Goal: Communication & Community: Answer question/provide support

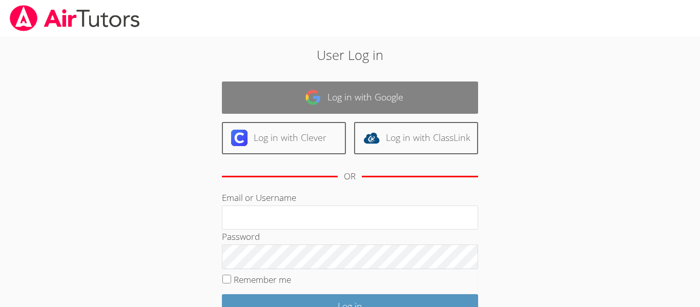
click at [298, 87] on link "Log in with Google" at bounding box center [350, 97] width 256 height 32
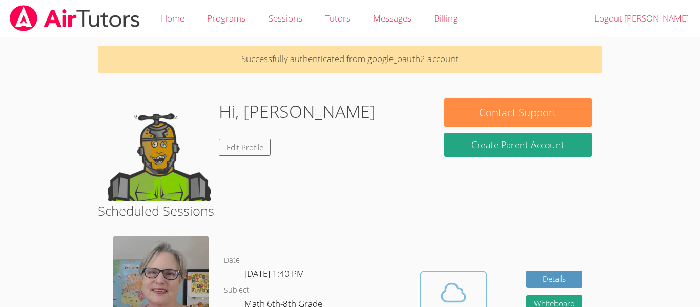
click at [444, 289] on icon at bounding box center [454, 292] width 24 height 18
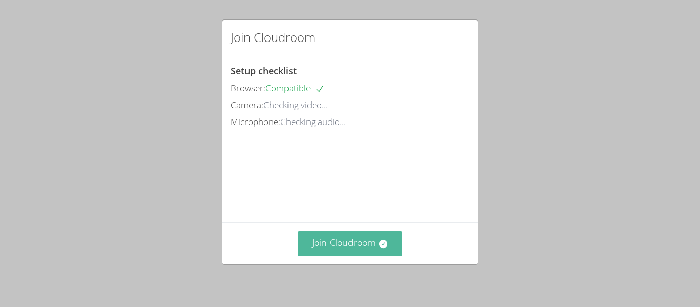
click at [343, 233] on button "Join Cloudroom" at bounding box center [350, 243] width 105 height 25
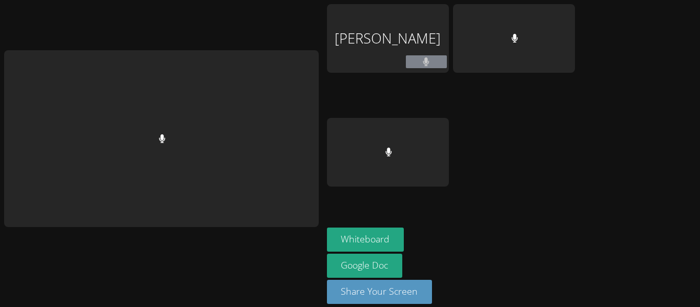
click at [302, 169] on div at bounding box center [161, 138] width 315 height 177
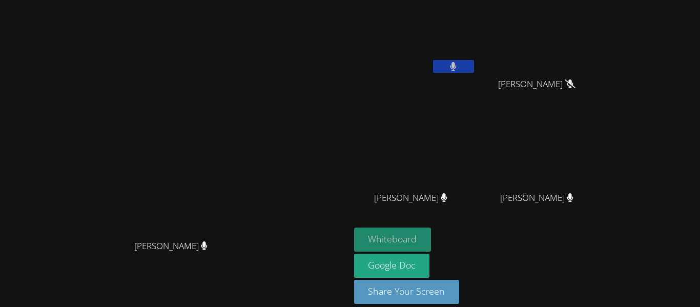
click at [431, 235] on button "Whiteboard" at bounding box center [392, 239] width 77 height 24
click at [431, 243] on button "Whiteboard" at bounding box center [392, 239] width 77 height 24
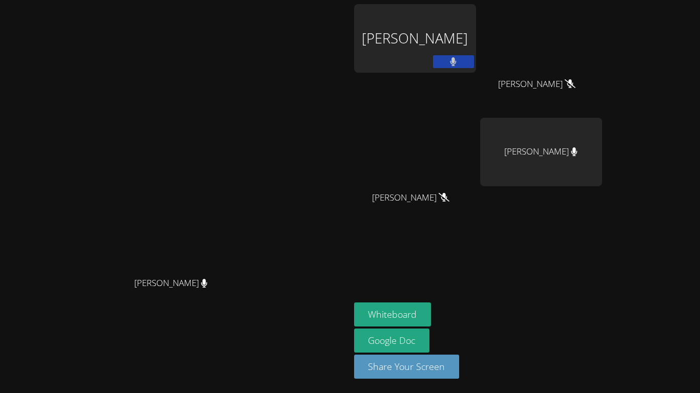
click at [252, 121] on video at bounding box center [175, 176] width 154 height 192
click at [459, 63] on icon at bounding box center [453, 61] width 11 height 9
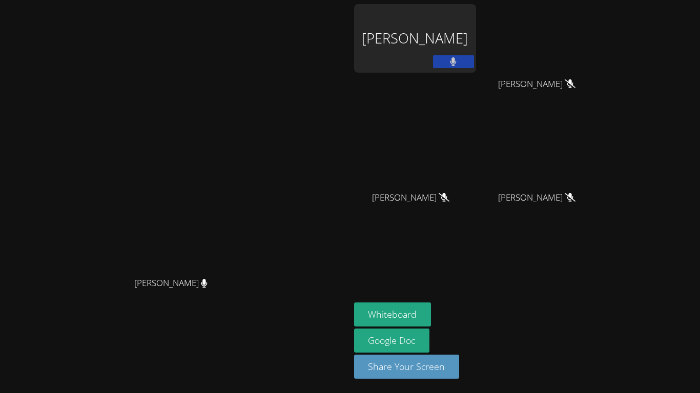
click at [476, 111] on div "Tyler Thompson" at bounding box center [415, 59] width 122 height 110
click at [474, 59] on button at bounding box center [453, 61] width 41 height 13
